Goal: Task Accomplishment & Management: Manage account settings

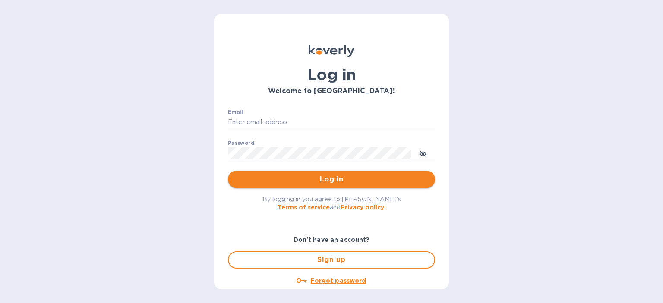
type input "[PERSON_NAME][EMAIL_ADDRESS][DOMAIN_NAME]"
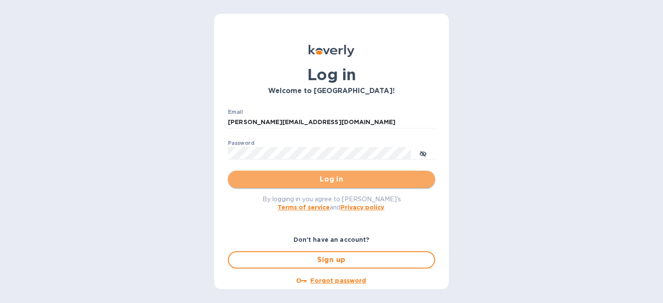
click at [331, 180] on span "Log in" at bounding box center [331, 179] width 193 height 10
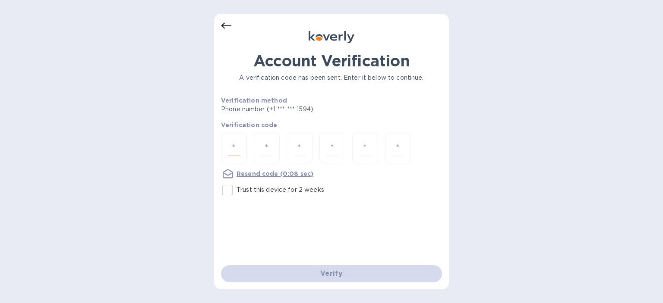
click at [229, 145] on input "number" at bounding box center [233, 148] width 11 height 16
type input "3"
type input "1"
type input "6"
type input "9"
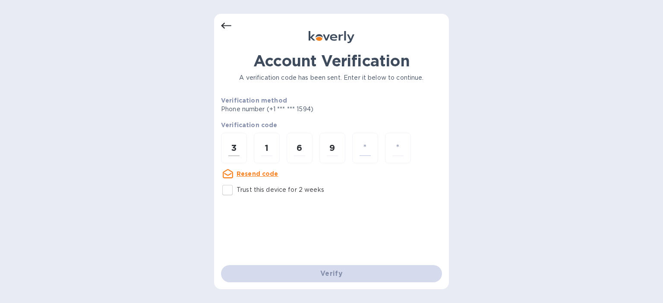
type input "3"
type input "2"
